Goal: Ask a question

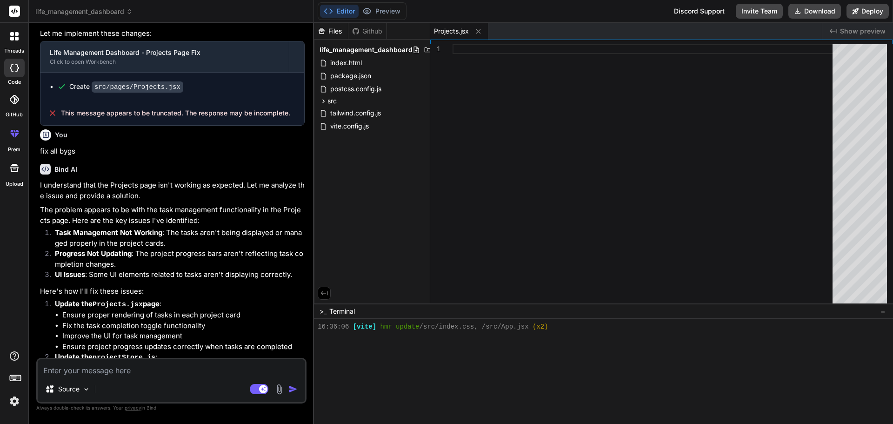
scroll to position [4798, 0]
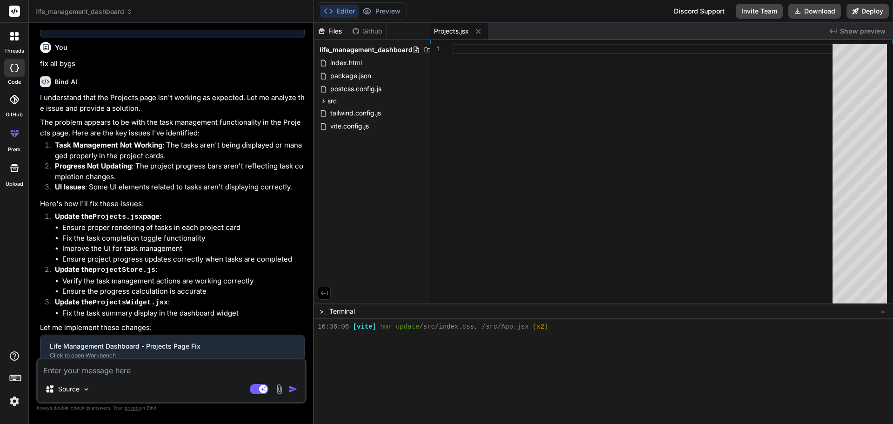
click at [154, 402] on span "This message appears to be truncated. The response may be incomplete." at bounding box center [175, 406] width 229 height 9
drag, startPoint x: 289, startPoint y: 344, endPoint x: 48, endPoint y: 345, distance: 241.0
click at [48, 395] on div "This message appears to be truncated. The response may be incomplete." at bounding box center [172, 407] width 264 height 24
copy span "This message appears to be truncated. The response may be incomplete."
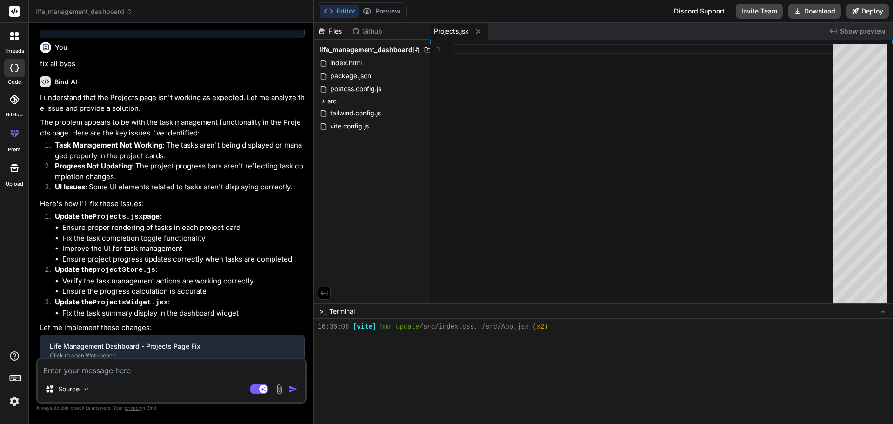
click at [82, 375] on textarea at bounding box center [172, 367] width 268 height 17
paste textarea "This message appears to be truncated. The response may be incomplete."
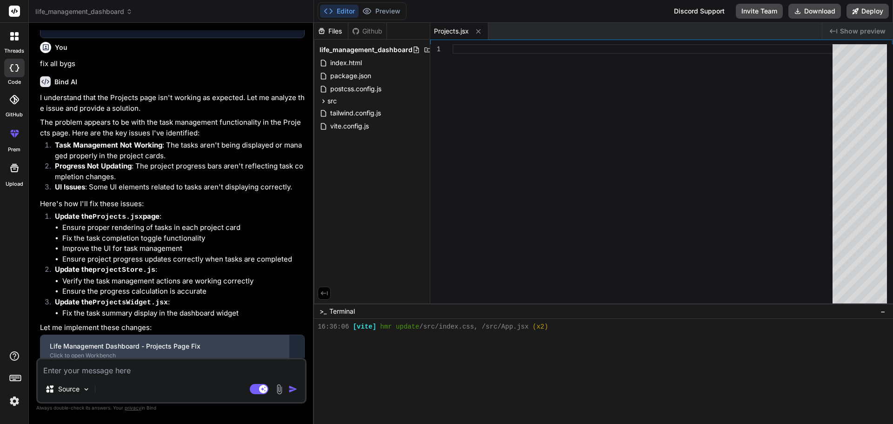
type textarea "This message appears to be truncated. The response may be incomplete."
type textarea "x"
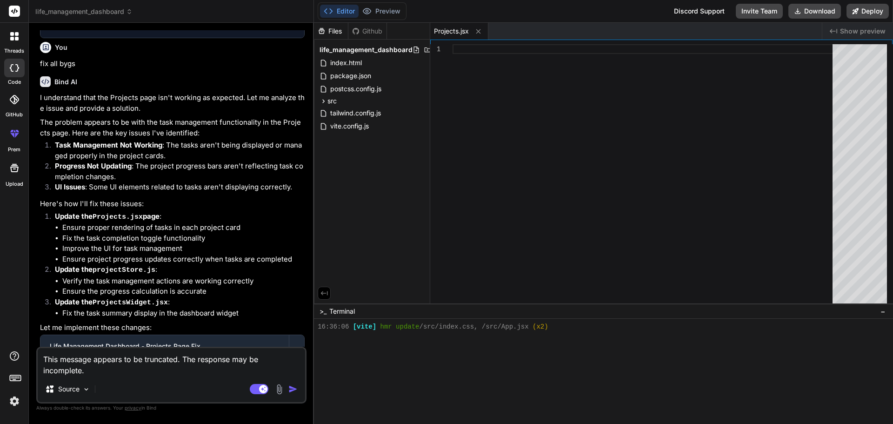
type textarea "This message appears to be truncated. The response may be incomplete."
click at [290, 390] on img "button" at bounding box center [292, 388] width 9 height 9
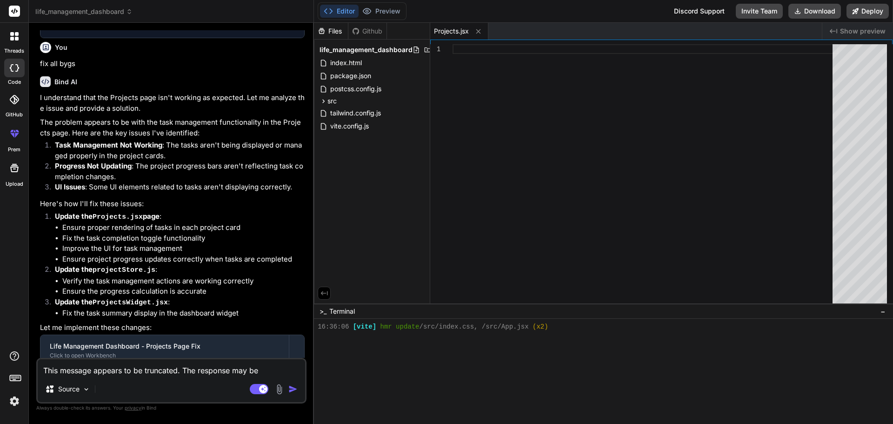
scroll to position [4894, 0]
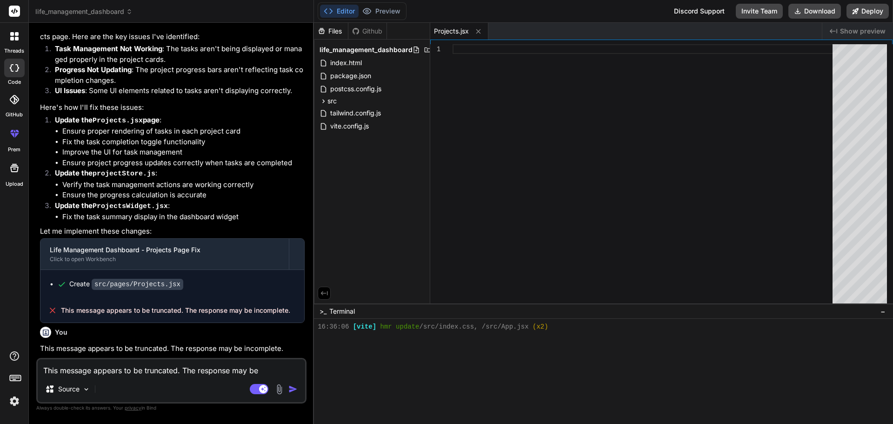
type textarea "x"
